Goal: Transaction & Acquisition: Purchase product/service

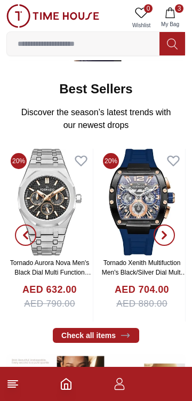
scroll to position [283, 0]
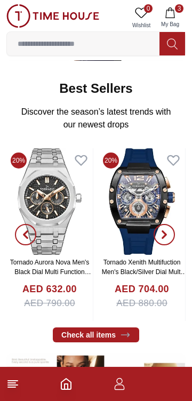
click at [161, 387] on footer "3" at bounding box center [96, 384] width 192 height 34
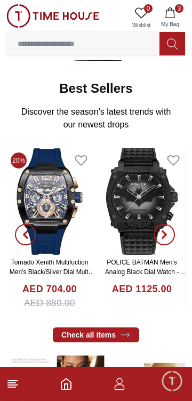
click at [173, 15] on icon "button" at bounding box center [170, 12] width 11 height 11
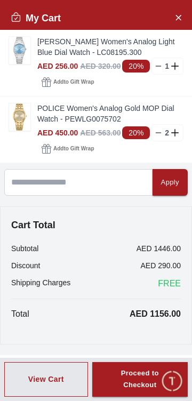
click at [13, 52] on img at bounding box center [19, 50] width 21 height 27
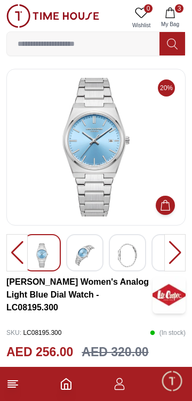
click at [169, 18] on button "3 My Bag" at bounding box center [170, 17] width 31 height 27
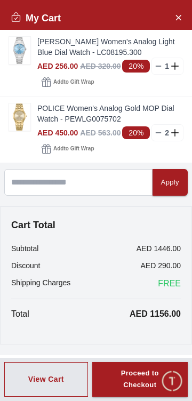
click at [14, 117] on img at bounding box center [19, 117] width 21 height 27
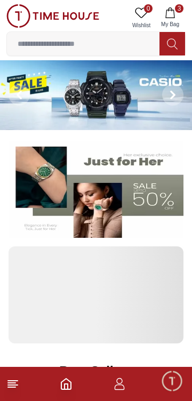
scroll to position [283, 0]
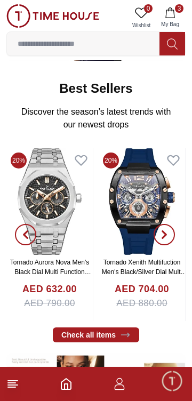
click at [178, 18] on button "3 My Bag" at bounding box center [170, 17] width 31 height 27
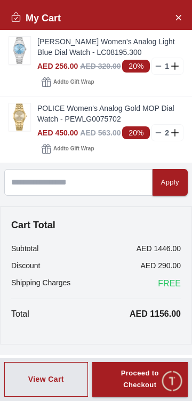
click at [158, 133] on line at bounding box center [158, 133] width 5 height 0
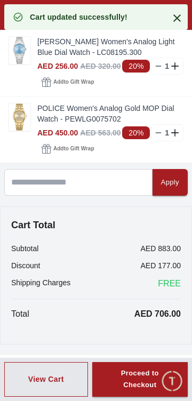
click at [158, 133] on line at bounding box center [158, 133] width 5 height 0
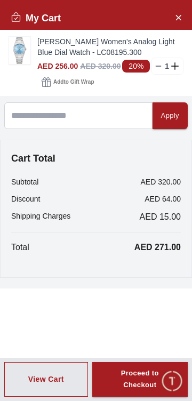
click at [22, 50] on img at bounding box center [19, 50] width 21 height 27
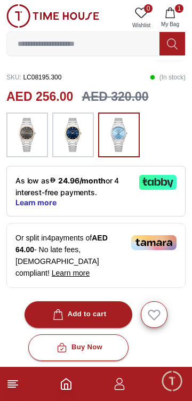
scroll to position [254, 0]
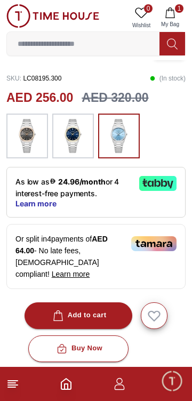
click at [68, 139] on img at bounding box center [73, 136] width 27 height 34
